Goal: Use online tool/utility: Utilize a website feature to perform a specific function

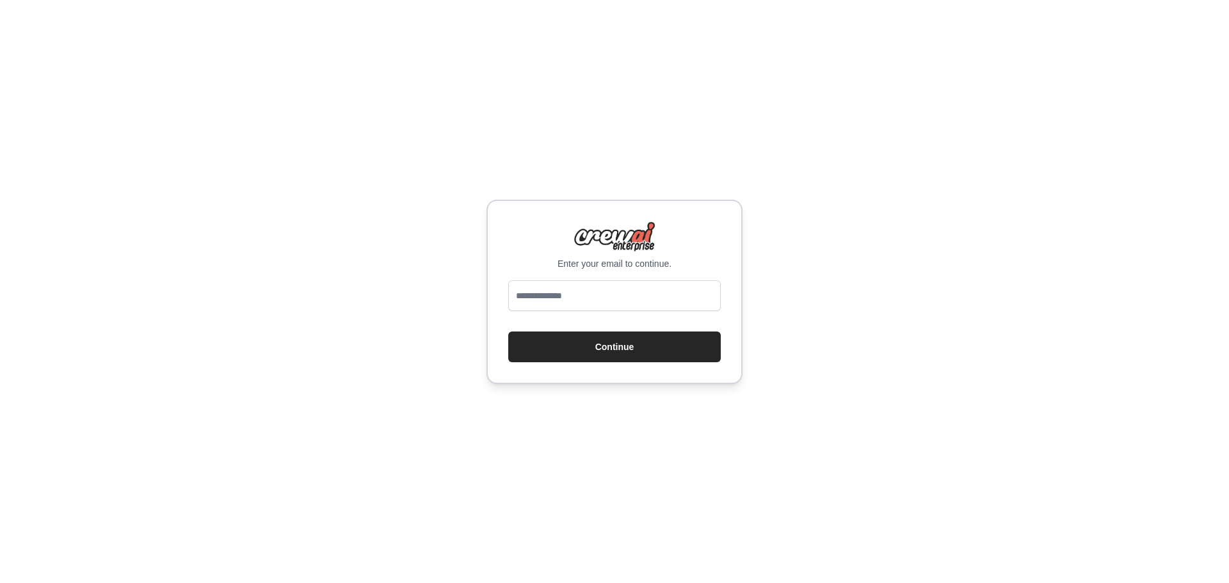
click at [594, 299] on input "email" at bounding box center [614, 295] width 212 height 31
type input "**********"
click at [600, 352] on button "Continue" at bounding box center [614, 346] width 212 height 31
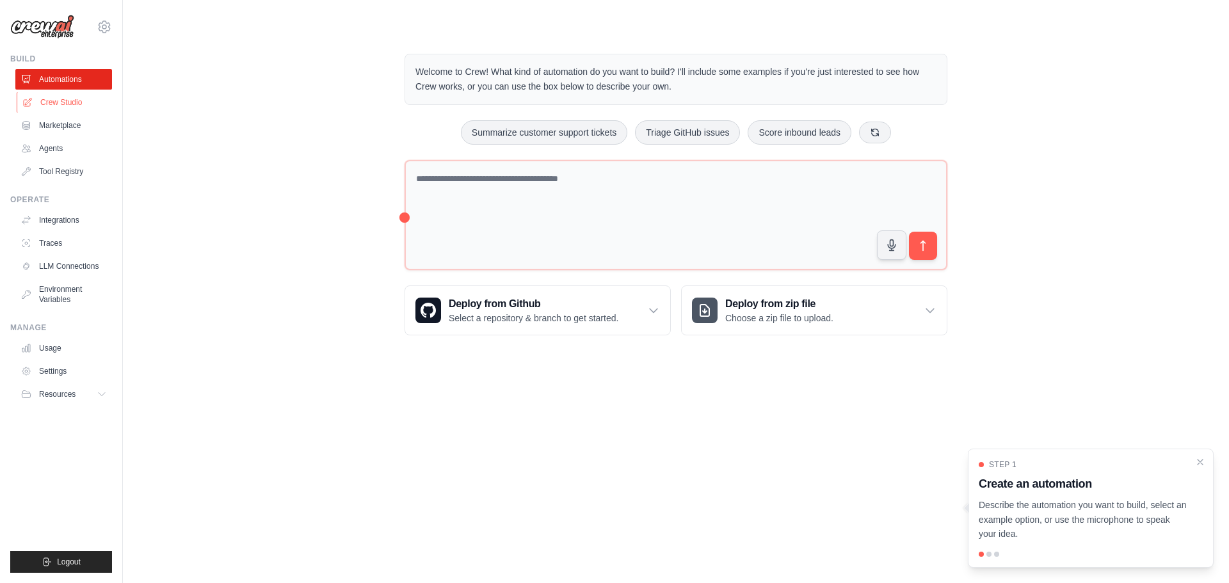
click at [71, 95] on link "Crew Studio" at bounding box center [65, 102] width 97 height 20
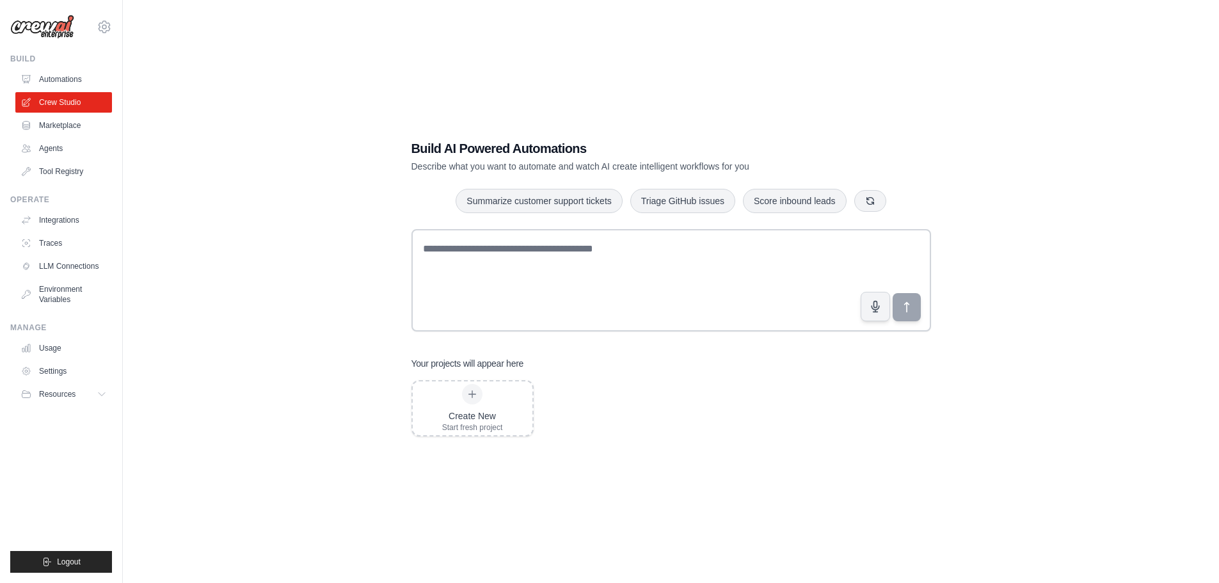
scroll to position [26, 0]
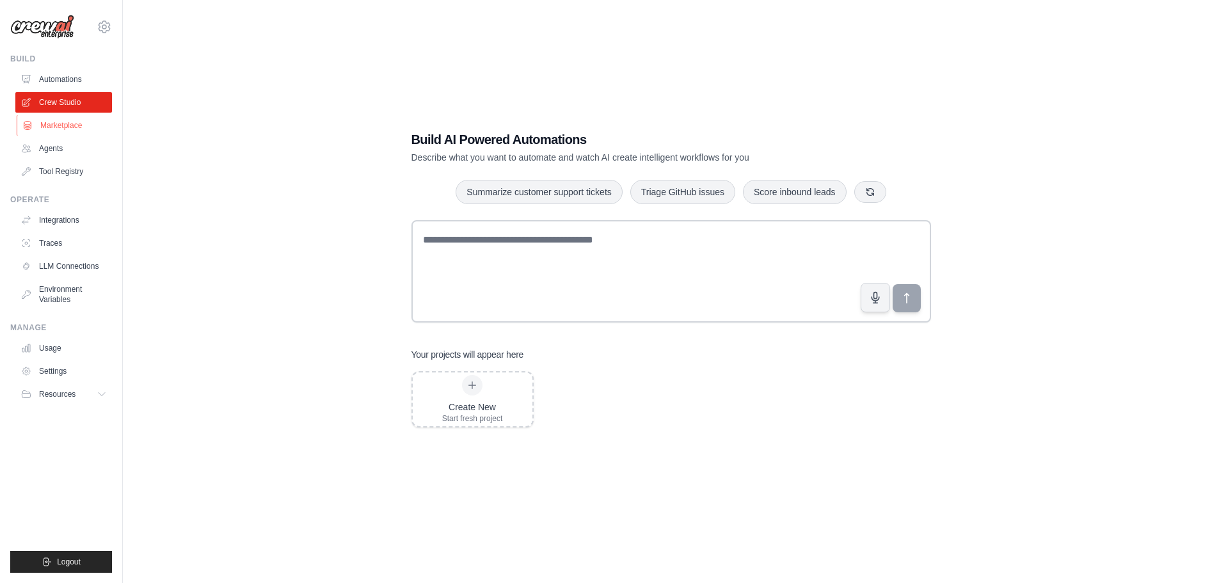
click at [38, 127] on link "Marketplace" at bounding box center [65, 125] width 97 height 20
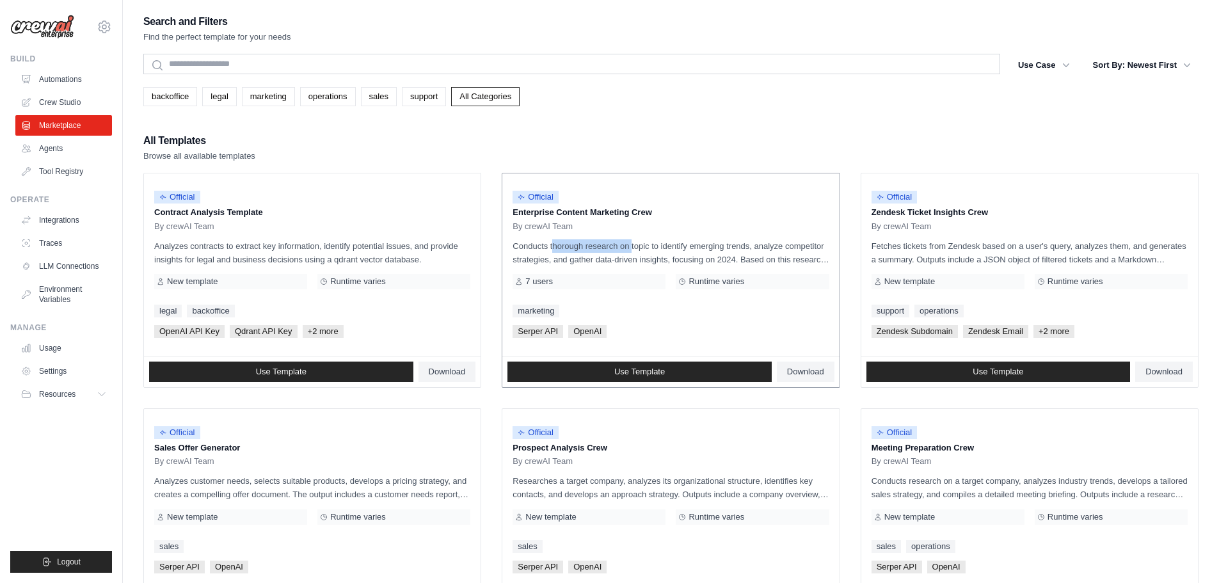
drag, startPoint x: 518, startPoint y: 246, endPoint x: 597, endPoint y: 244, distance: 79.4
click at [597, 244] on p "Conducts thorough research on topic to identify emerging trends, analyze compet…" at bounding box center [671, 252] width 316 height 27
click at [595, 247] on p "Conducts thorough research on topic to identify emerging trends, analyze compet…" at bounding box center [671, 252] width 316 height 27
drag, startPoint x: 546, startPoint y: 246, endPoint x: 762, endPoint y: 249, distance: 215.6
click at [762, 249] on p "Conducts thorough research on topic to identify emerging trends, analyze compet…" at bounding box center [671, 252] width 316 height 27
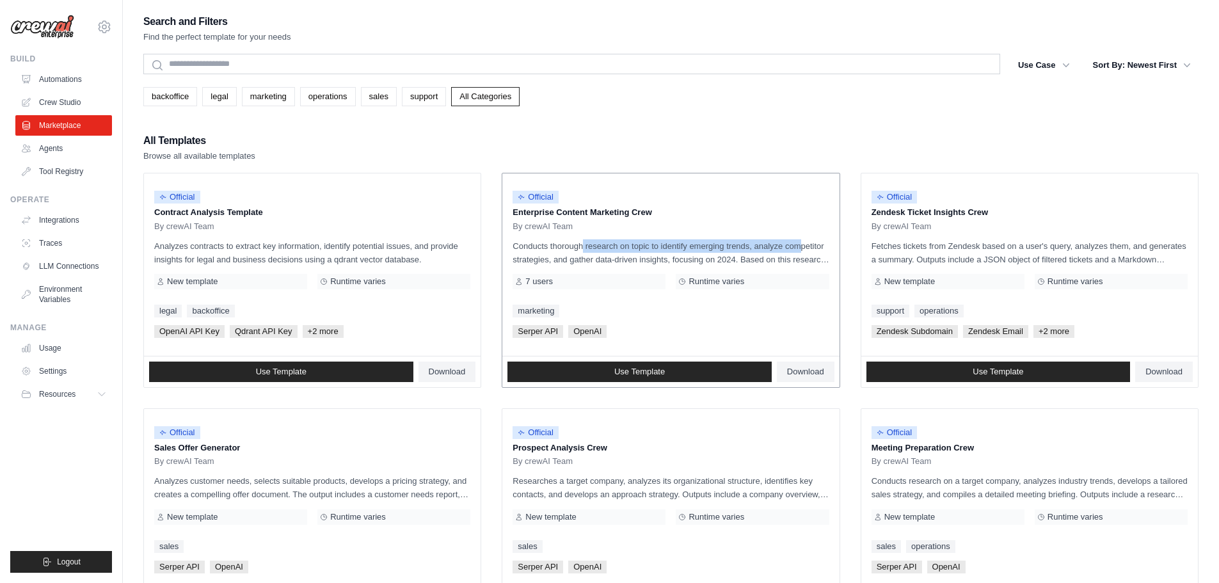
click at [762, 249] on p "Conducts thorough research on topic to identify emerging trends, analyze compet…" at bounding box center [671, 252] width 316 height 27
drag, startPoint x: 529, startPoint y: 216, endPoint x: 642, endPoint y: 213, distance: 113.3
click at [642, 213] on p "Enterprise Content Marketing Crew" at bounding box center [671, 212] width 316 height 13
click at [639, 243] on p "Conducts thorough research on topic to identify emerging trends, analyze compet…" at bounding box center [671, 252] width 316 height 27
drag, startPoint x: 633, startPoint y: 250, endPoint x: 773, endPoint y: 245, distance: 140.2
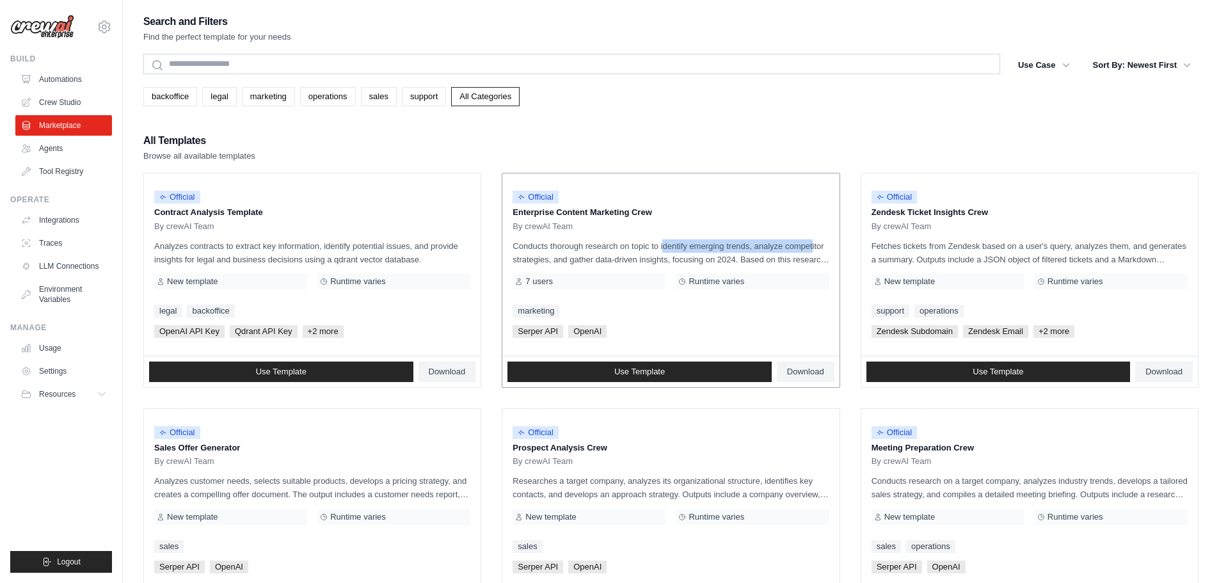
click at [773, 245] on p "Conducts thorough research on topic to identify emerging trends, analyze compet…" at bounding box center [671, 252] width 316 height 27
click at [779, 257] on p "Conducts thorough research on topic to identify emerging trends, analyze compet…" at bounding box center [671, 252] width 316 height 27
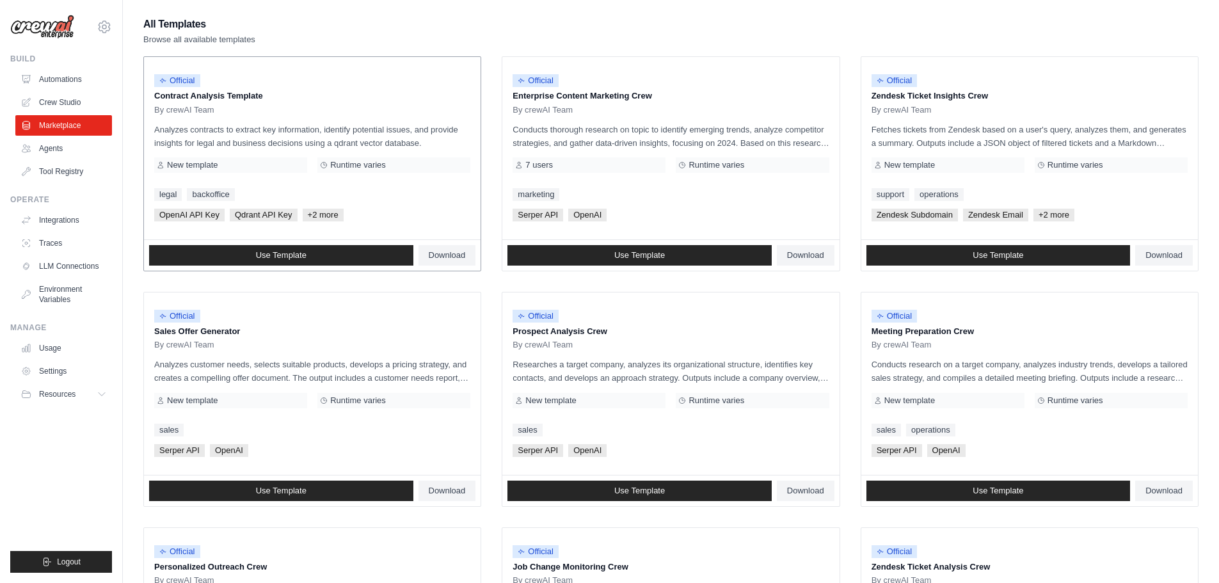
scroll to position [128, 0]
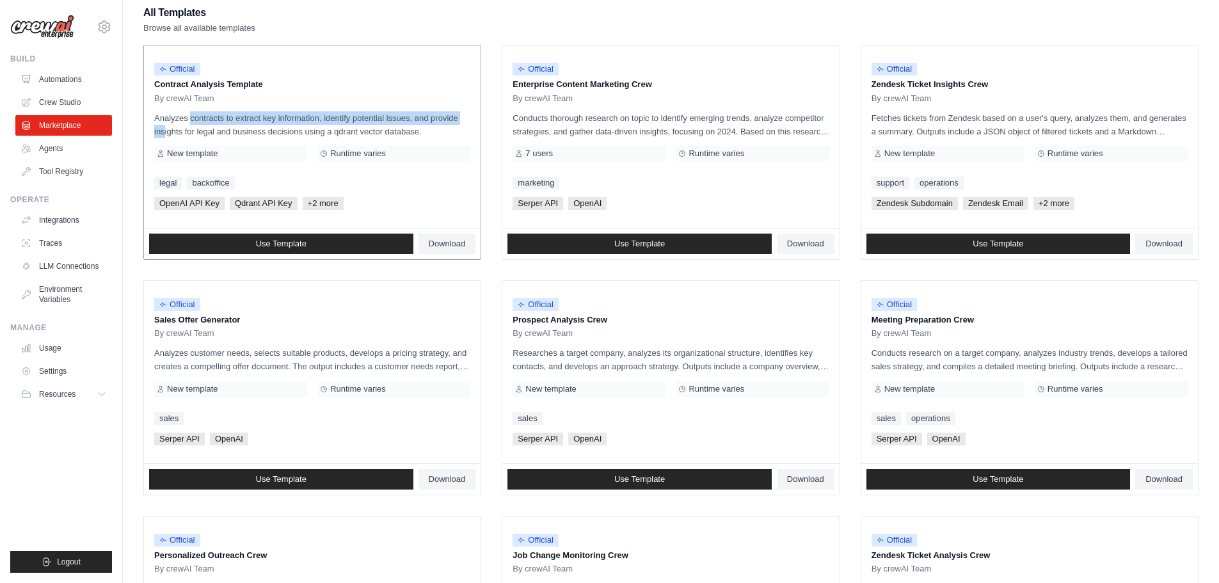
drag, startPoint x: 154, startPoint y: 118, endPoint x: 438, endPoint y: 116, distance: 283.5
click at [438, 116] on p "Analyzes contracts to extract key information, identify potential issues, and p…" at bounding box center [312, 124] width 316 height 27
click at [438, 131] on p "Analyzes contracts to extract key information, identify potential issues, and p…" at bounding box center [312, 124] width 316 height 27
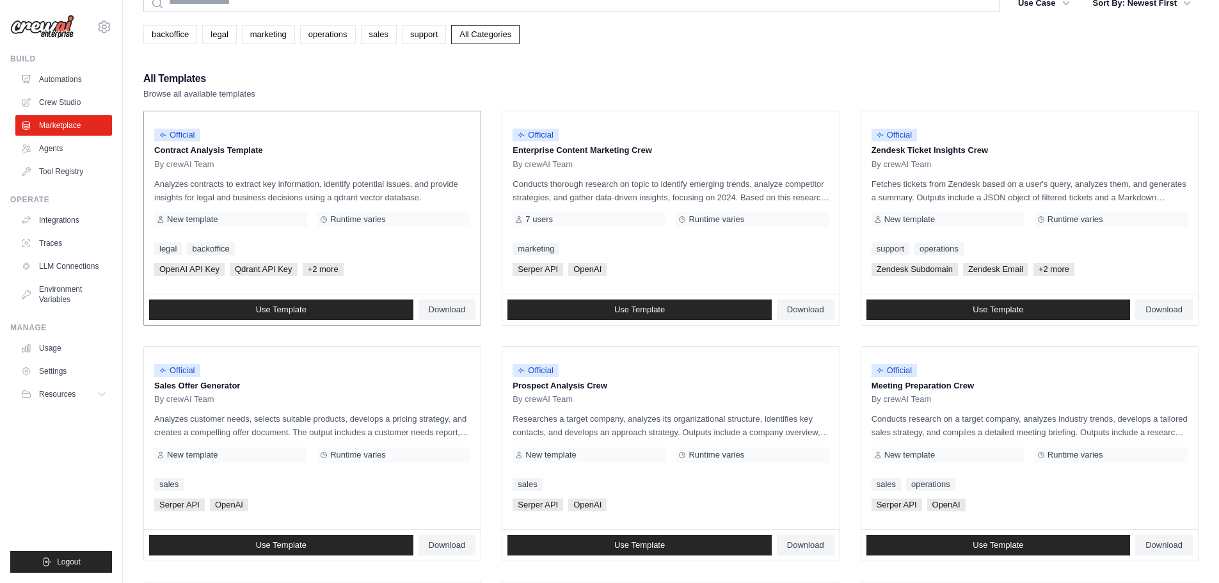
scroll to position [0, 0]
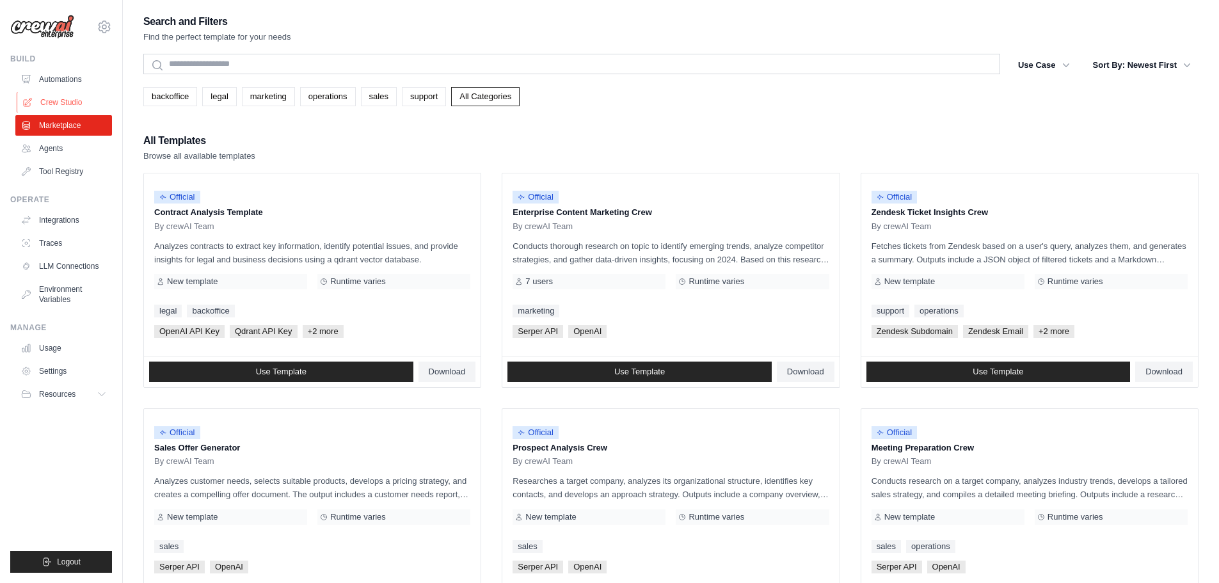
click at [54, 104] on link "Crew Studio" at bounding box center [65, 102] width 97 height 20
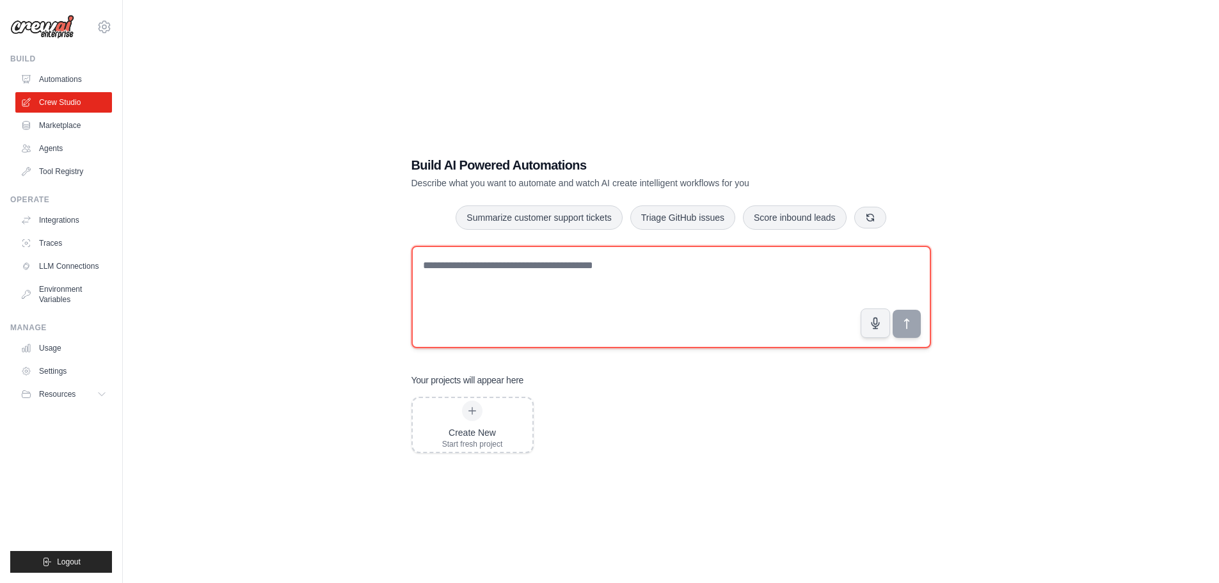
click at [555, 263] on textarea at bounding box center [671, 297] width 520 height 102
type textarea "**********"
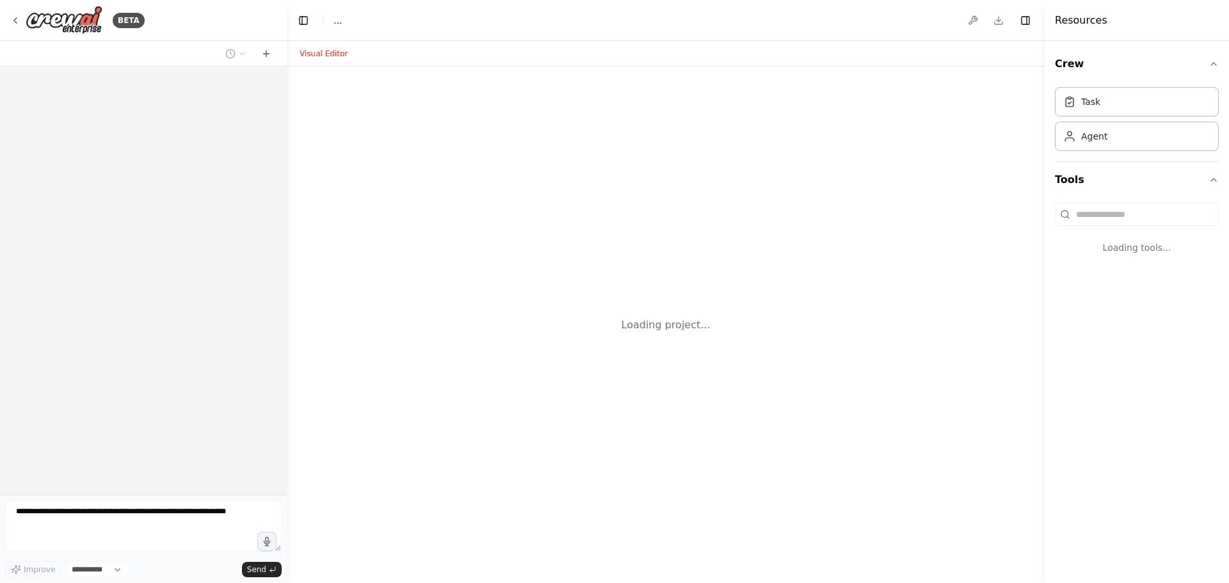
select select "****"
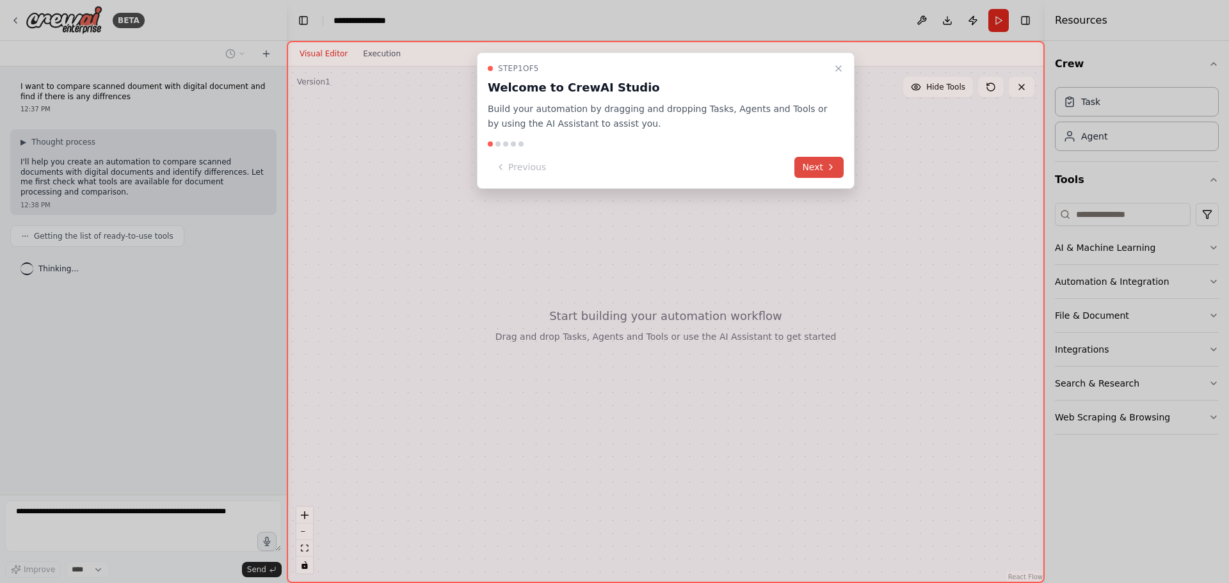
click at [835, 164] on icon at bounding box center [830, 167] width 10 height 10
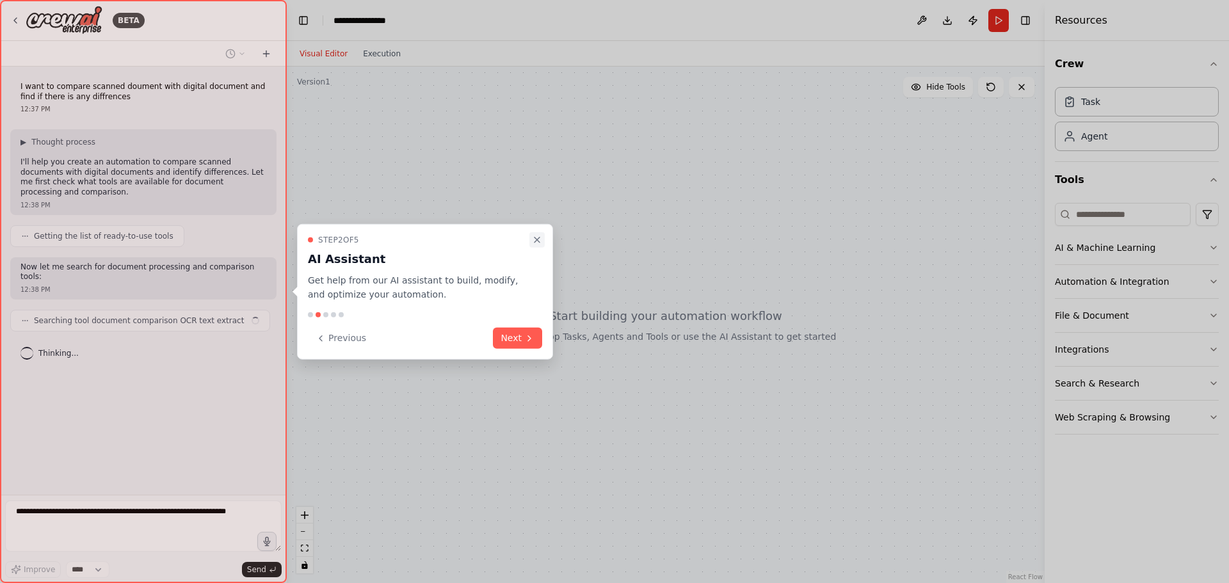
click at [539, 241] on icon "Close walkthrough" at bounding box center [536, 239] width 5 height 5
click at [511, 335] on button "Next" at bounding box center [517, 338] width 49 height 21
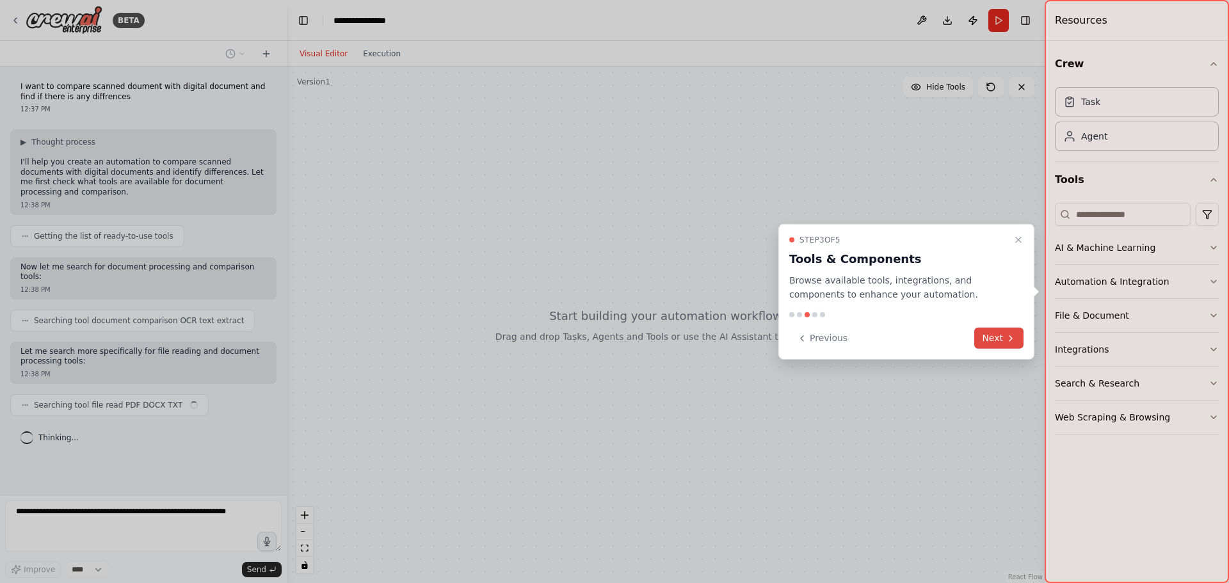
click at [1014, 344] on button "Next" at bounding box center [998, 338] width 49 height 21
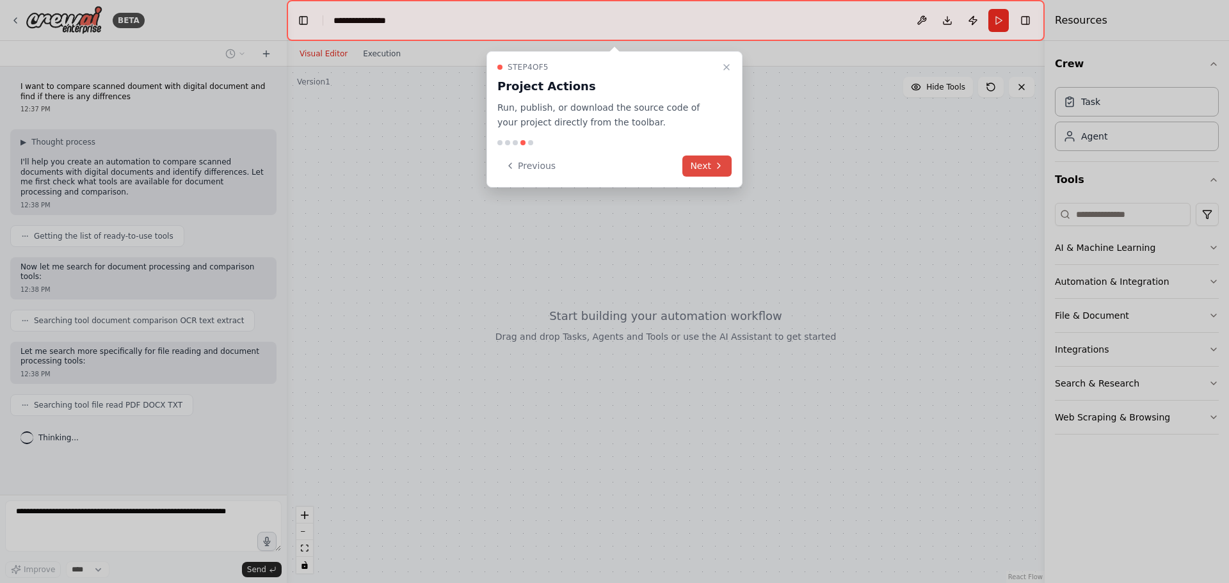
click at [718, 166] on icon at bounding box center [718, 166] width 10 height 10
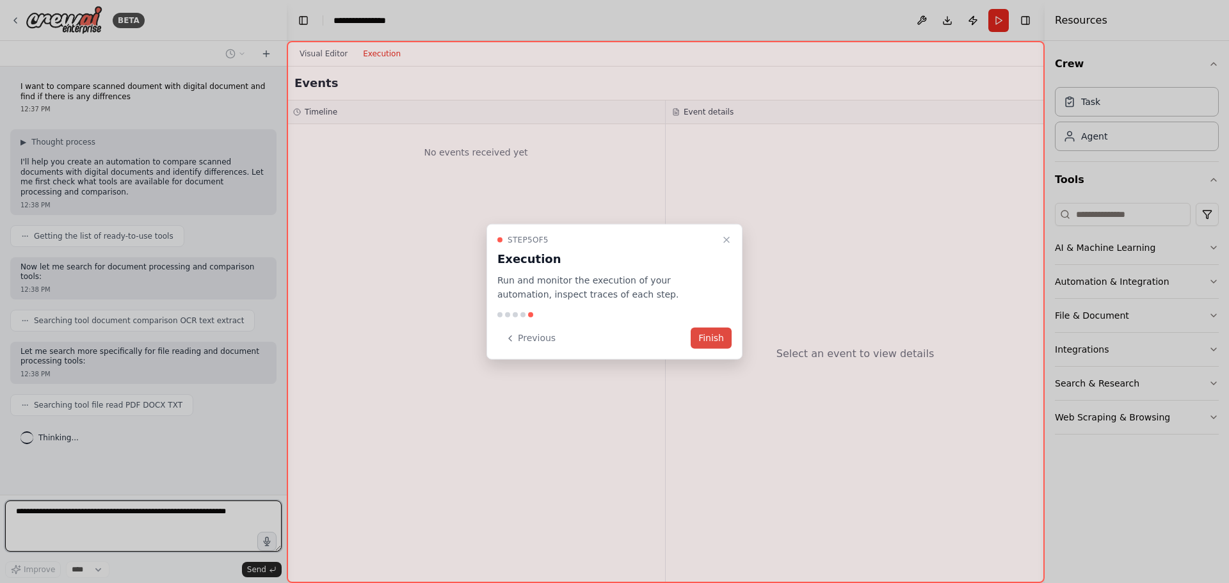
click at [696, 340] on button "Finish" at bounding box center [710, 338] width 41 height 21
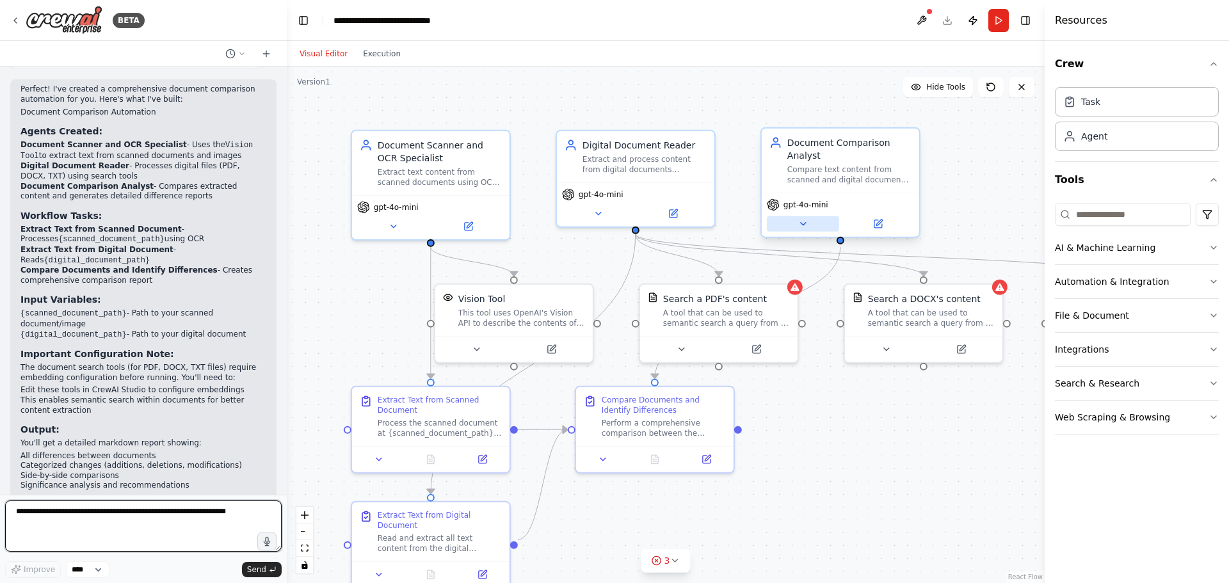
scroll to position [1064, 0]
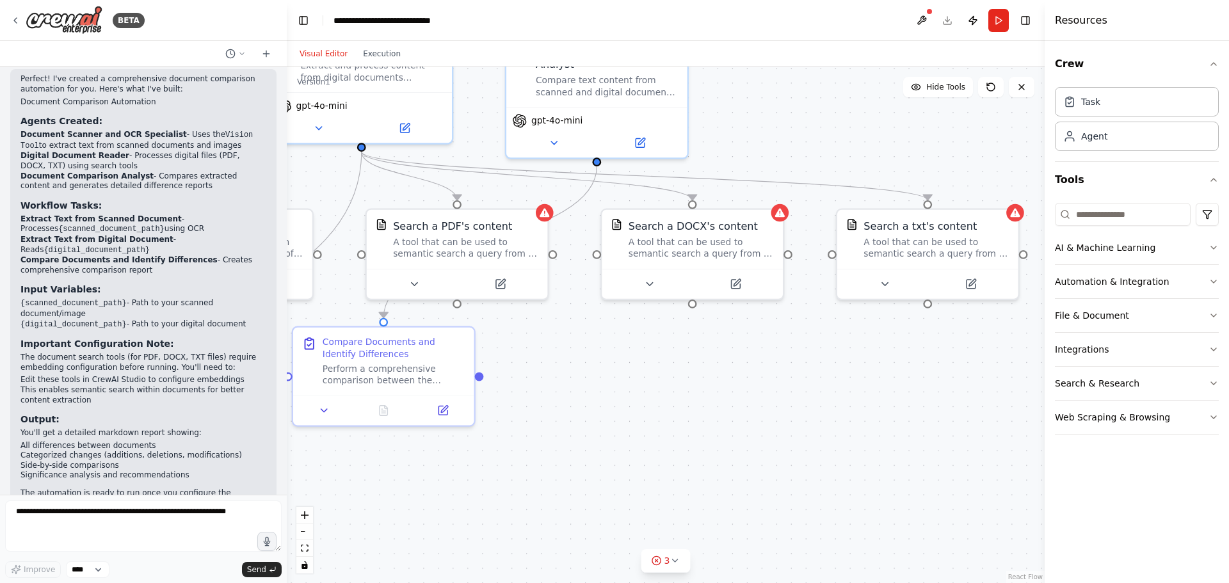
drag, startPoint x: 758, startPoint y: 491, endPoint x: 495, endPoint y: 470, distance: 264.5
click at [495, 470] on div ".deletable-edge-delete-btn { width: 20px; height: 20px; border: 0px solid #ffff…" at bounding box center [666, 325] width 758 height 516
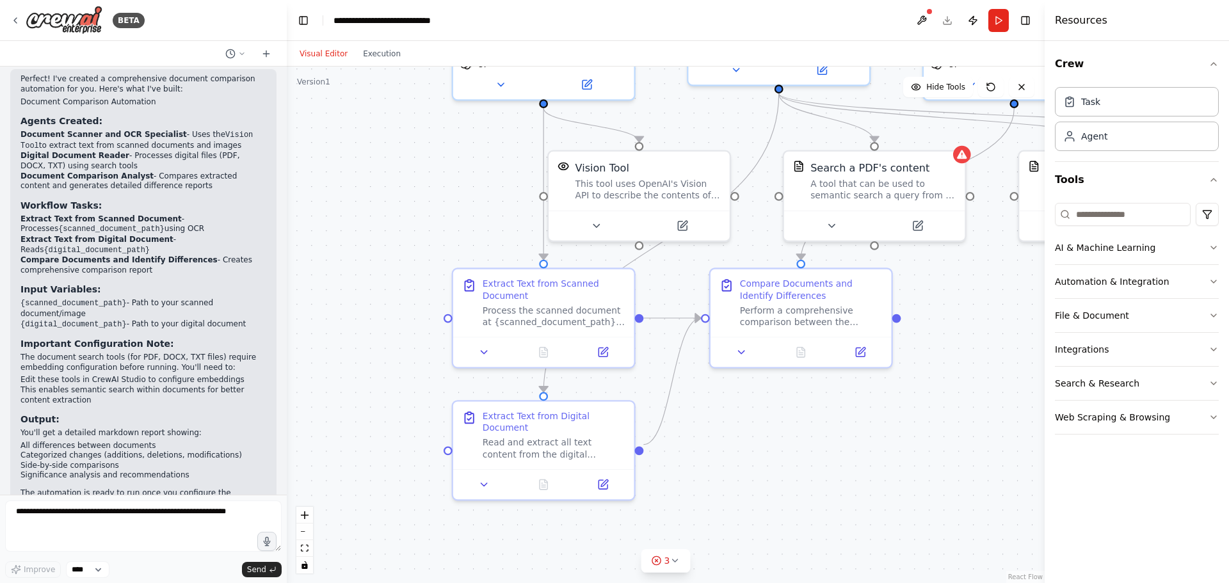
drag, startPoint x: 533, startPoint y: 391, endPoint x: 978, endPoint y: 340, distance: 447.6
click at [978, 340] on div ".deletable-edge-delete-btn { width: 20px; height: 20px; border: 0px solid #ffff…" at bounding box center [666, 325] width 758 height 516
click at [20, 17] on div "BETA" at bounding box center [77, 20] width 134 height 29
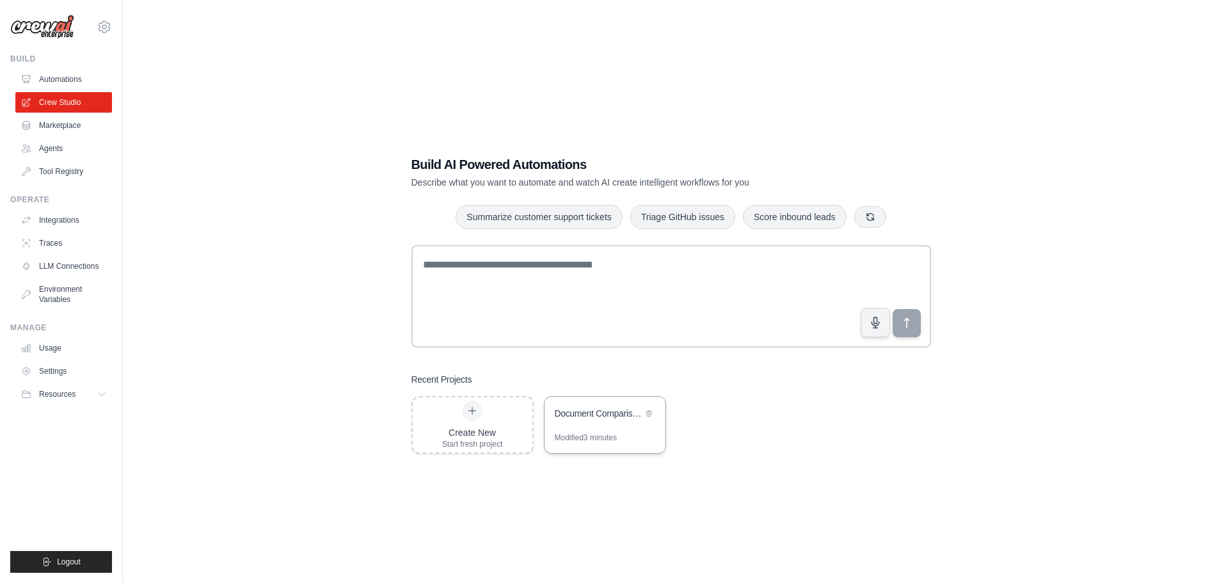
click at [566, 419] on div "Document Comparison Automation" at bounding box center [599, 413] width 88 height 13
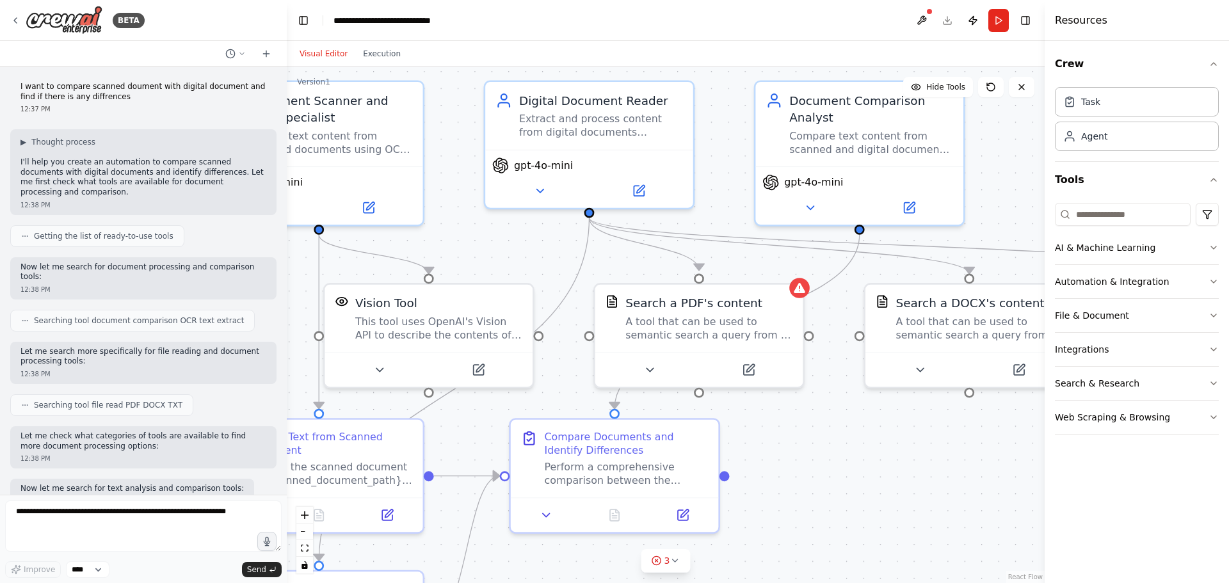
drag, startPoint x: 54, startPoint y: 190, endPoint x: 44, endPoint y: 184, distance: 11.7
click at [52, 187] on div "▶ Thought process I'll help you create an automation to compare scanned documen…" at bounding box center [143, 171] width 266 height 85
click at [73, 168] on p "I'll help you create an automation to compare scanned documents with digital do…" at bounding box center [143, 177] width 246 height 40
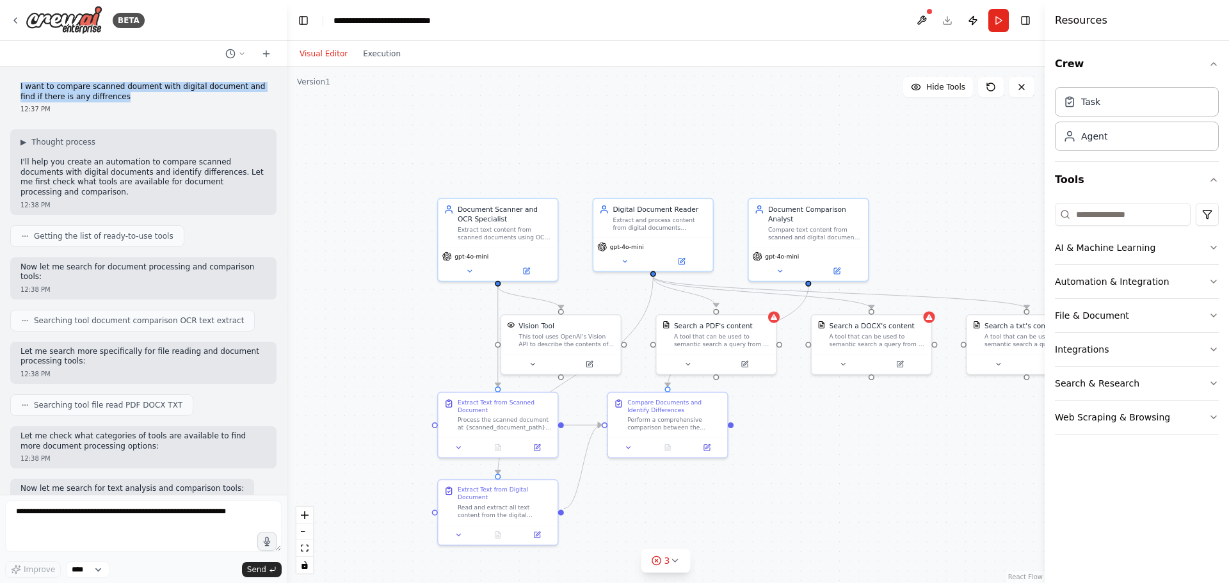
drag, startPoint x: 15, startPoint y: 83, endPoint x: 133, endPoint y: 95, distance: 118.3
click at [133, 95] on div "I want to compare scanned doument with digital document and find if there is an…" at bounding box center [143, 98] width 266 height 42
copy p "I want to compare scanned doument with digital document and find if there is an…"
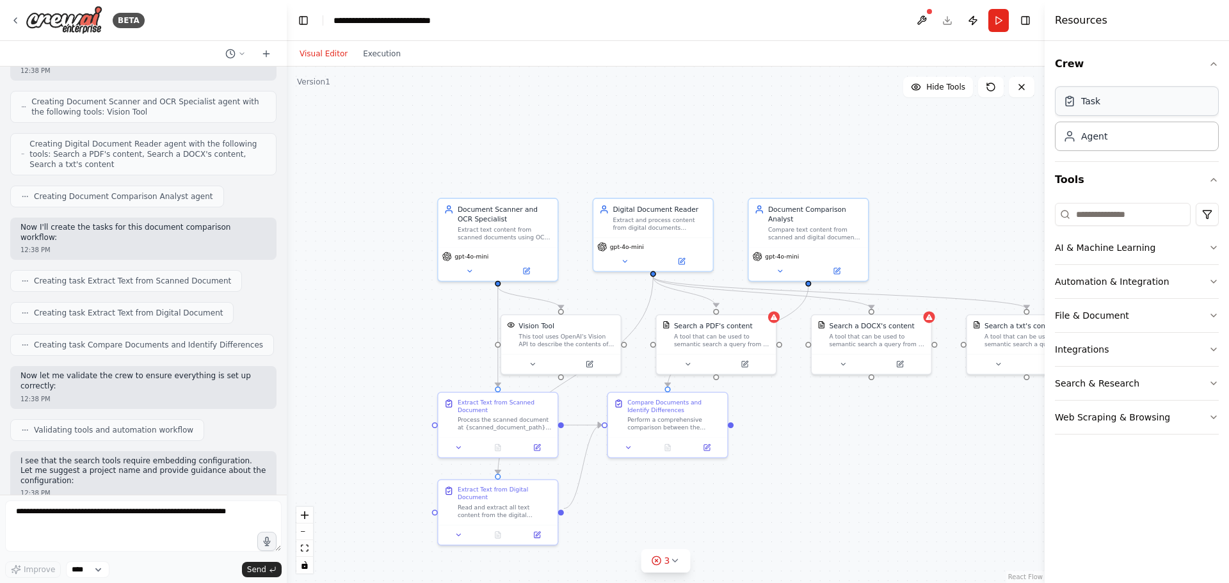
scroll to position [424, 0]
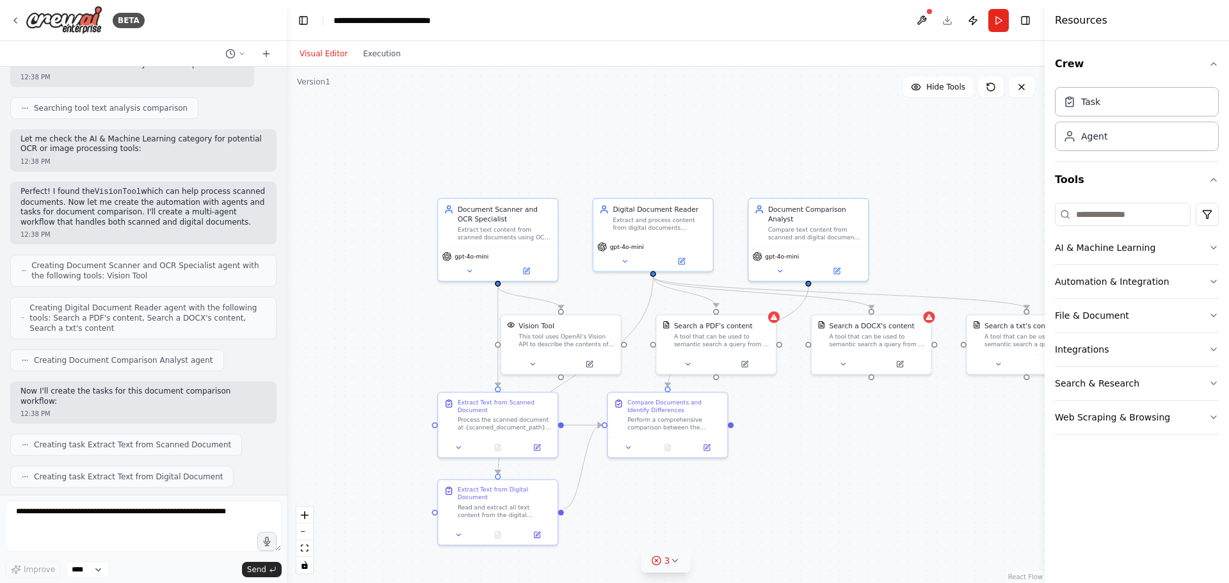
click at [670, 568] on button "3" at bounding box center [665, 561] width 49 height 24
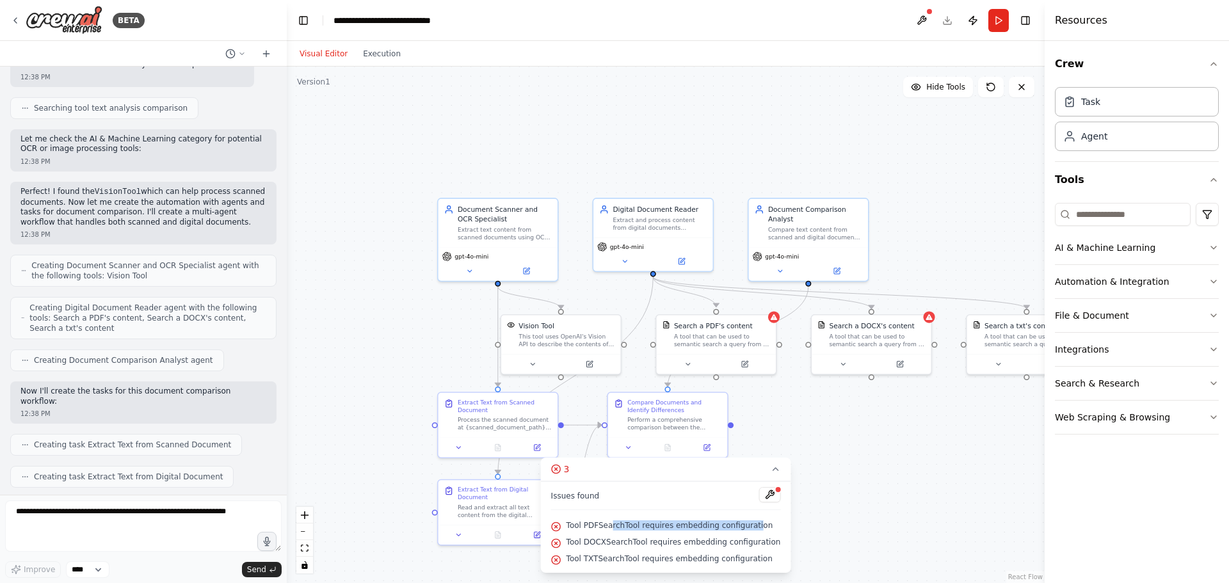
drag, startPoint x: 620, startPoint y: 530, endPoint x: 755, endPoint y: 532, distance: 135.0
click at [755, 532] on div "Tool PDFSearchTool requires embedding configuration" at bounding box center [666, 526] width 230 height 17
drag, startPoint x: 589, startPoint y: 539, endPoint x: 768, endPoint y: 543, distance: 179.8
click at [768, 543] on span "Tool DOCXSearchTool requires embedding configuration" at bounding box center [673, 542] width 214 height 10
drag, startPoint x: 761, startPoint y: 559, endPoint x: 578, endPoint y: 521, distance: 187.5
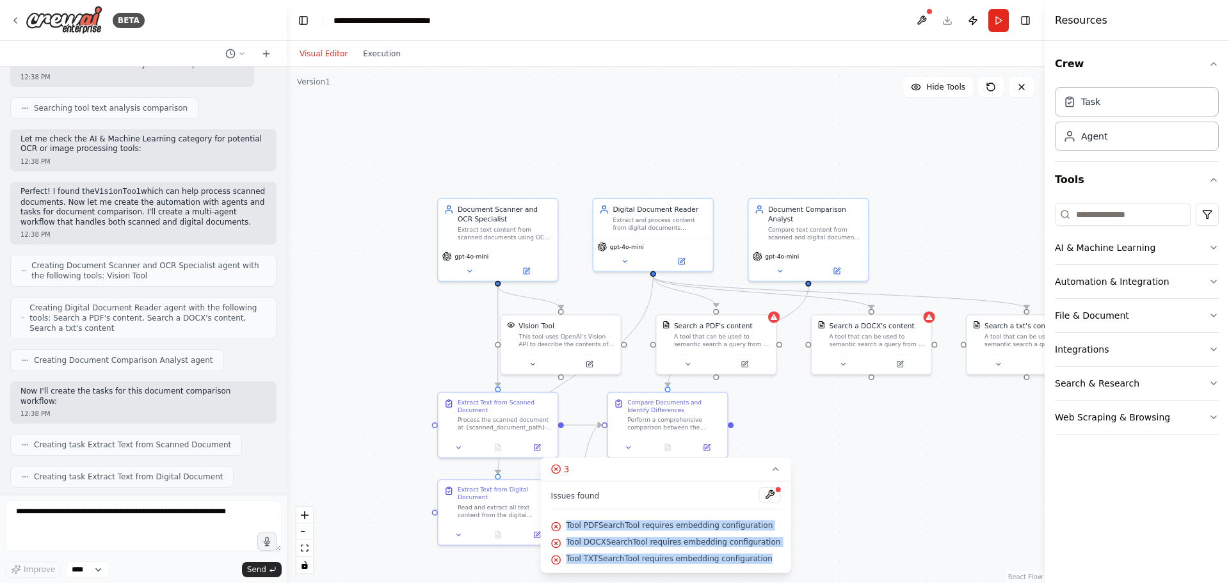
click at [578, 521] on div "Issues found Tool PDFSearchTool requires embedding configuration Tool DOCXSearc…" at bounding box center [666, 526] width 250 height 91
click at [950, 546] on div ".deletable-edge-delete-btn { width: 20px; height: 20px; border: 0px solid #ffff…" at bounding box center [666, 325] width 758 height 516
click at [749, 334] on div "A tool that can be used to semantic search a query from a PDF's content." at bounding box center [722, 338] width 96 height 15
click at [774, 321] on div "Tool PDFSearchTool requires embedding configuration Search a PDF's content A to…" at bounding box center [715, 342] width 121 height 61
click at [774, 321] on div "Search a PDF's content" at bounding box center [726, 324] width 96 height 10
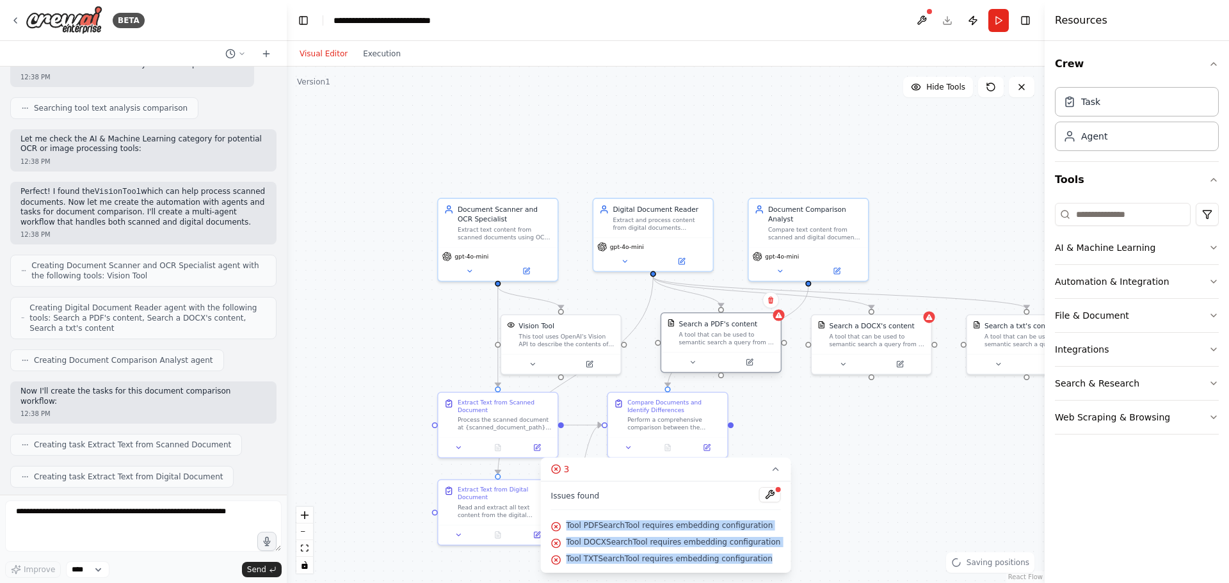
click at [779, 324] on div "Search a PDF's content A tool that can be used to semantic search a query from …" at bounding box center [720, 332] width 119 height 39
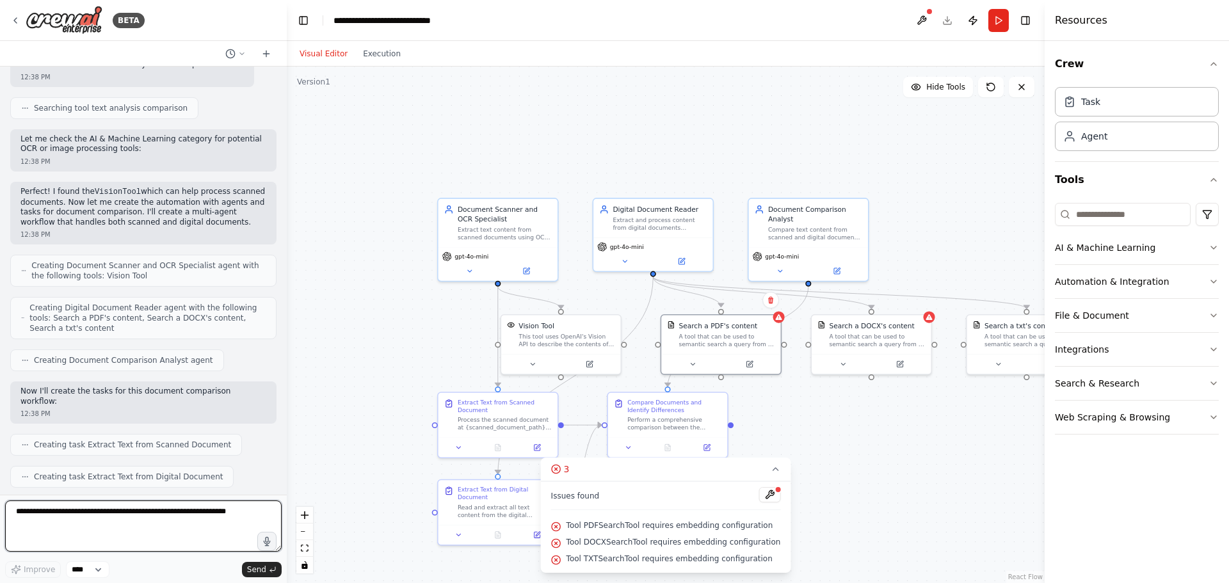
click at [155, 517] on textarea at bounding box center [143, 525] width 276 height 51
click at [760, 498] on button at bounding box center [769, 494] width 22 height 15
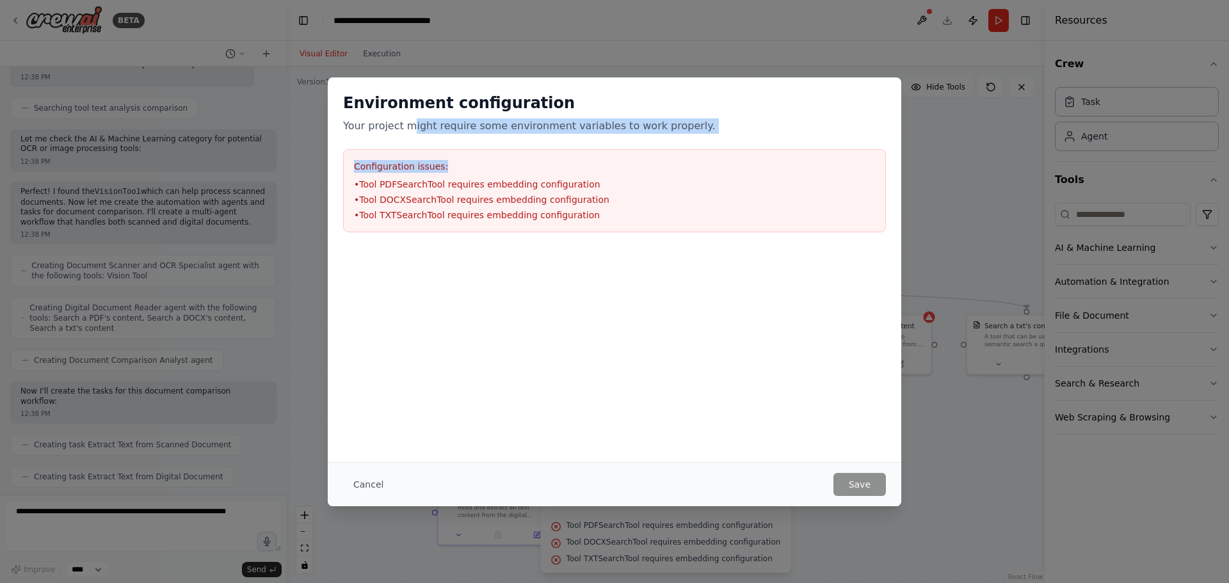
drag, startPoint x: 407, startPoint y: 128, endPoint x: 653, endPoint y: 143, distance: 246.1
click at [653, 143] on div "Environment configuration Your project might require some environment variables…" at bounding box center [614, 162] width 573 height 170
click at [582, 179] on li "• Tool PDFSearchTool requires embedding configuration" at bounding box center [614, 184] width 521 height 13
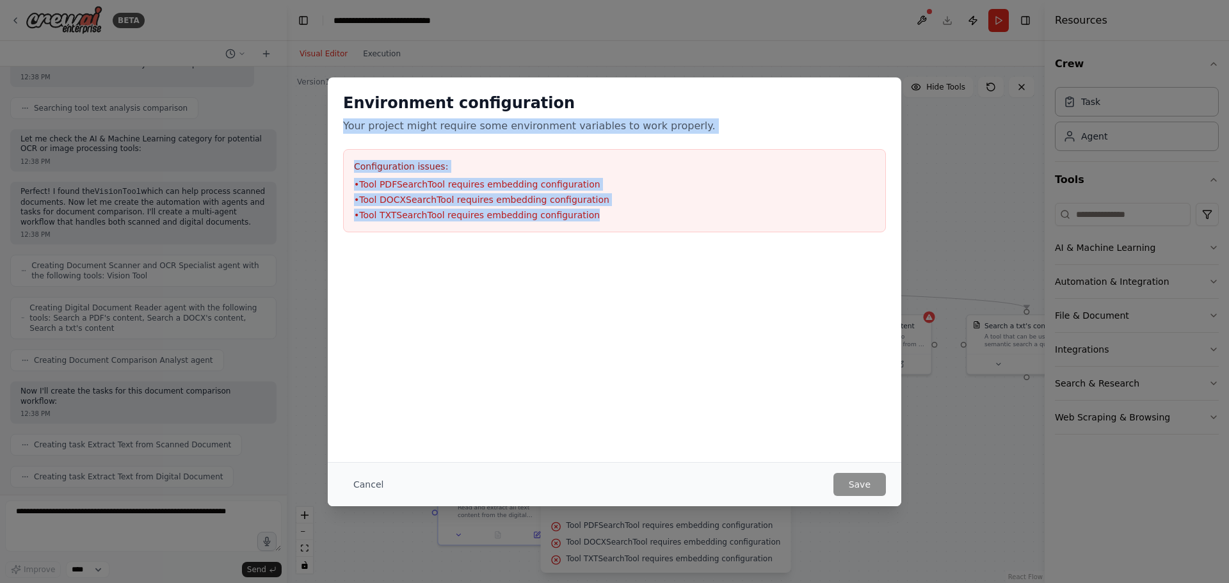
drag, startPoint x: 341, startPoint y: 126, endPoint x: 611, endPoint y: 223, distance: 287.0
click at [611, 223] on div "Environment configuration Your project might require some environment variables…" at bounding box center [614, 162] width 573 height 170
copy div "Your project might require some environment variables to work properly. Configu…"
click at [356, 485] on button "Cancel" at bounding box center [368, 484] width 51 height 23
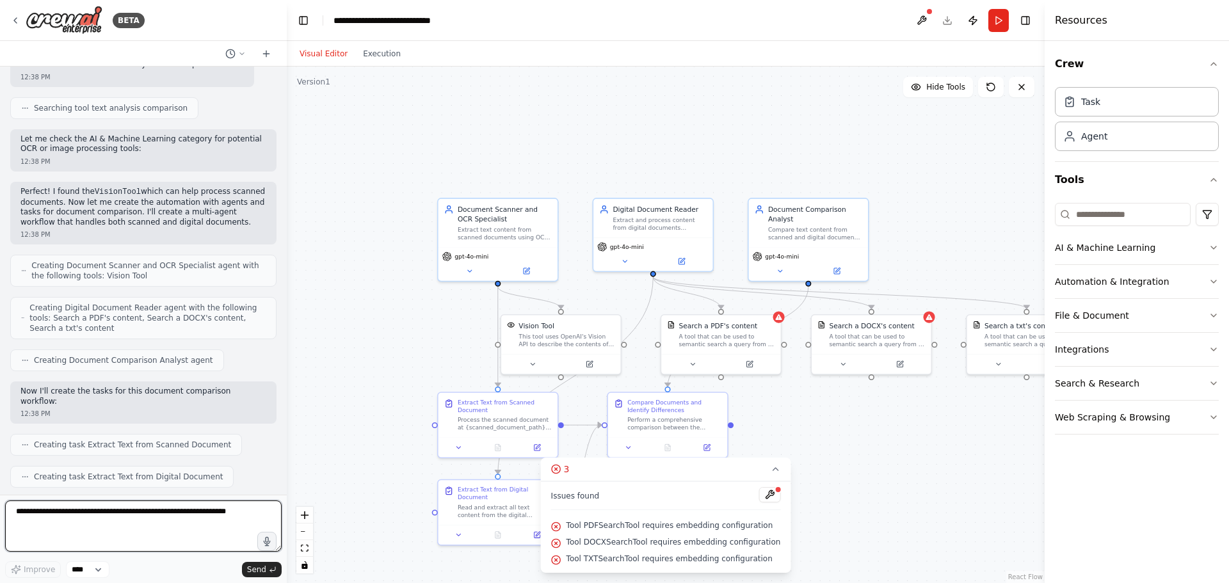
click at [171, 514] on textarea at bounding box center [143, 525] width 276 height 51
paste textarea "**********"
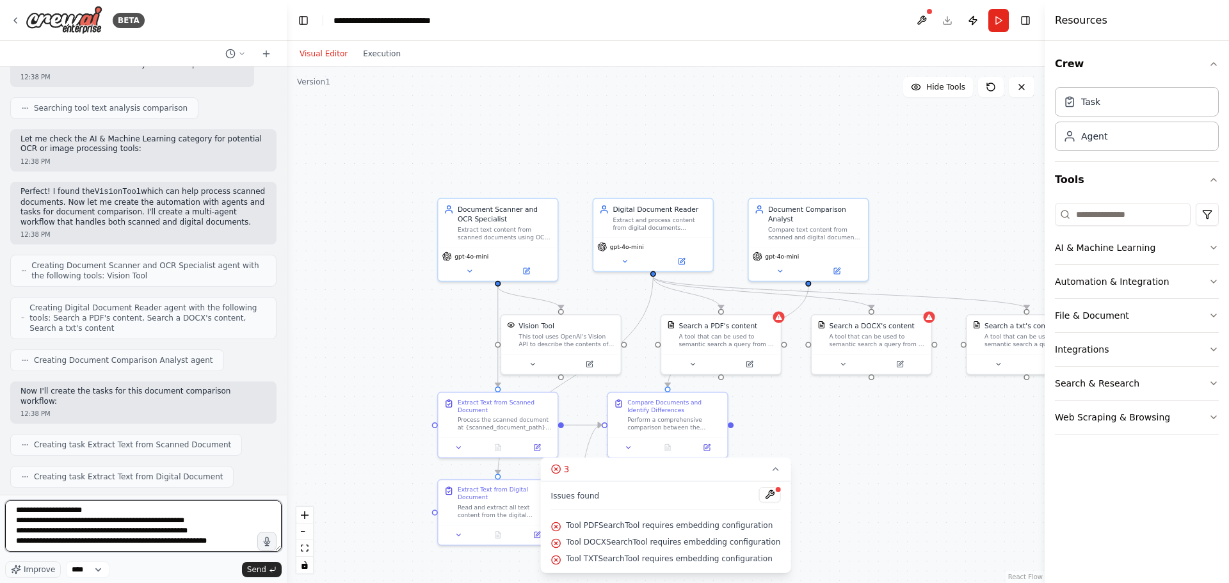
type textarea "**********"
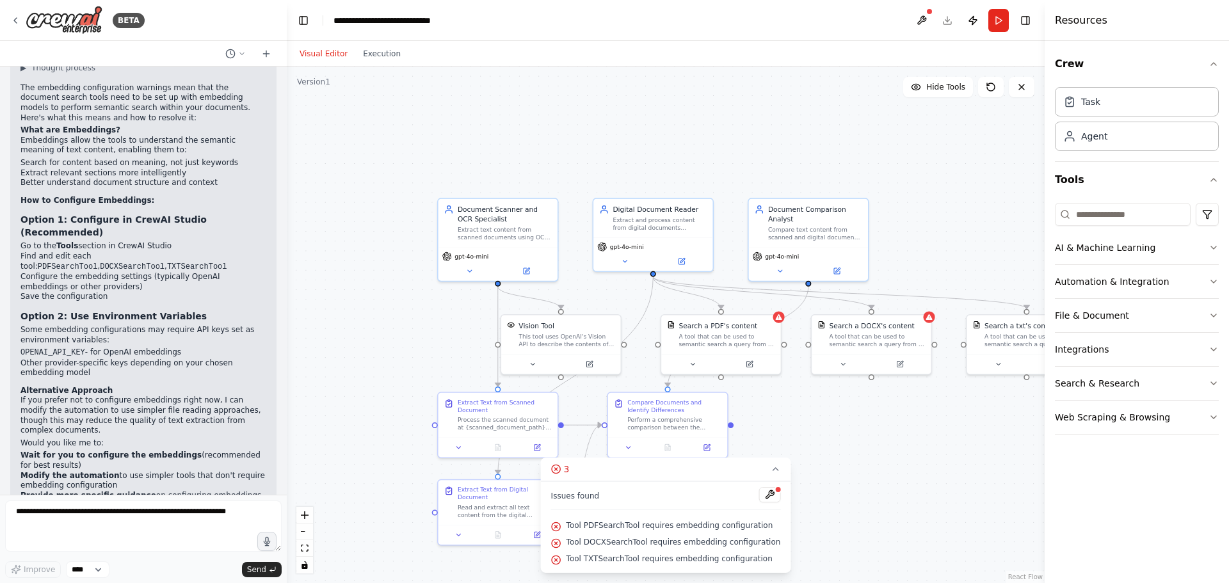
scroll to position [1663, 0]
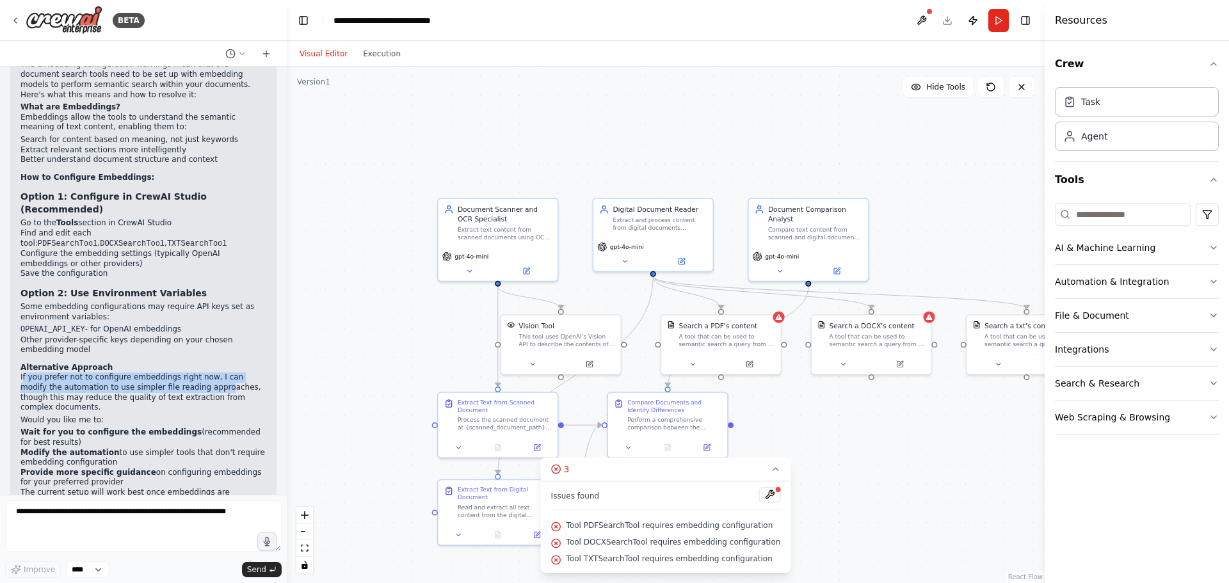
drag, startPoint x: 22, startPoint y: 342, endPoint x: 176, endPoint y: 351, distance: 153.8
click at [173, 372] on p "If you prefer not to configure embeddings right now, I can modify the automatio…" at bounding box center [143, 392] width 246 height 40
click at [190, 372] on p "If you prefer not to configure embeddings right now, I can modify the automatio…" at bounding box center [143, 392] width 246 height 40
click at [56, 302] on p "Some embedding configurations may require API keys set as environment variables:" at bounding box center [143, 312] width 246 height 20
